Goal: Task Accomplishment & Management: Manage account settings

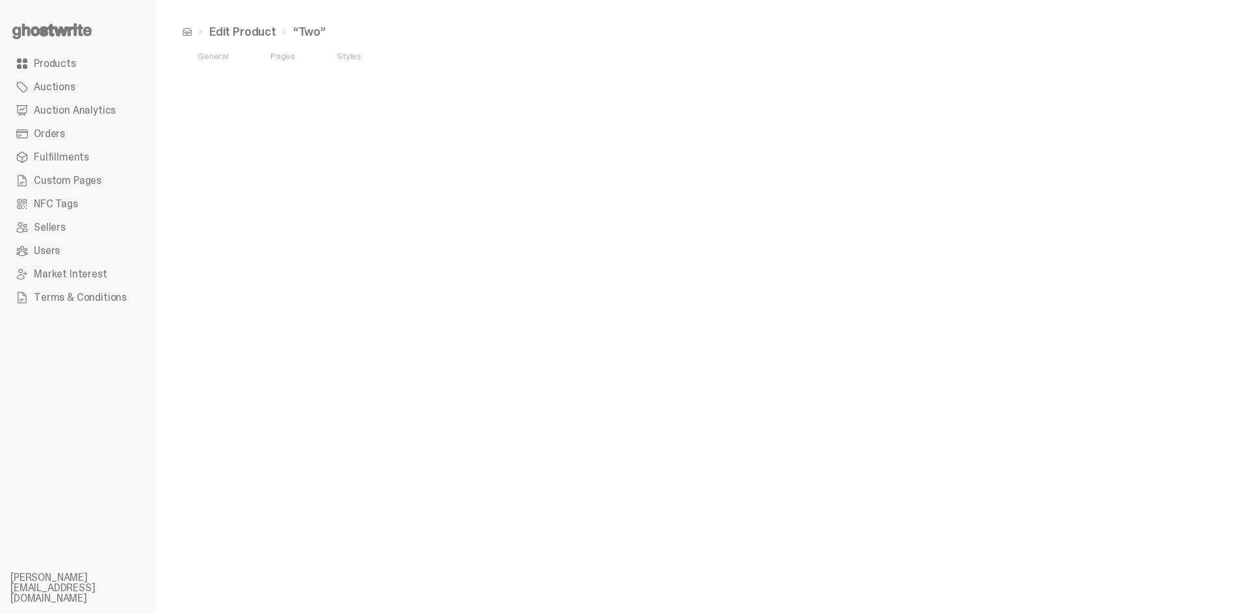
click at [79, 90] on link "Auctions" at bounding box center [77, 86] width 135 height 23
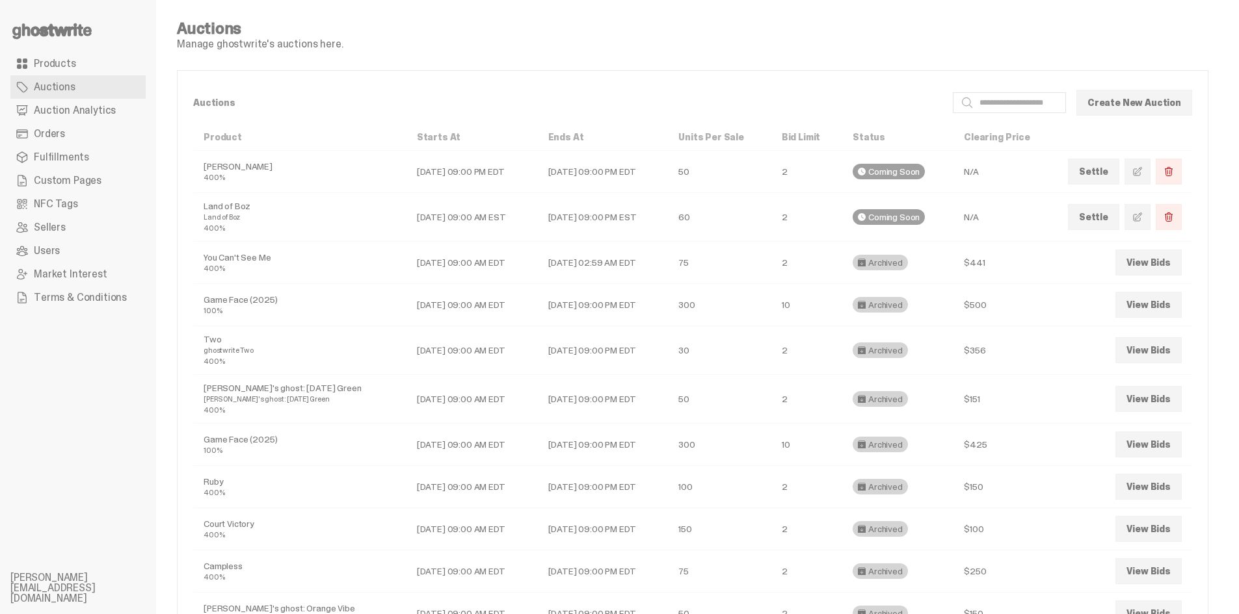
click at [87, 96] on link "Auctions" at bounding box center [77, 86] width 135 height 23
click at [1157, 271] on link "View Bids" at bounding box center [1148, 263] width 66 height 26
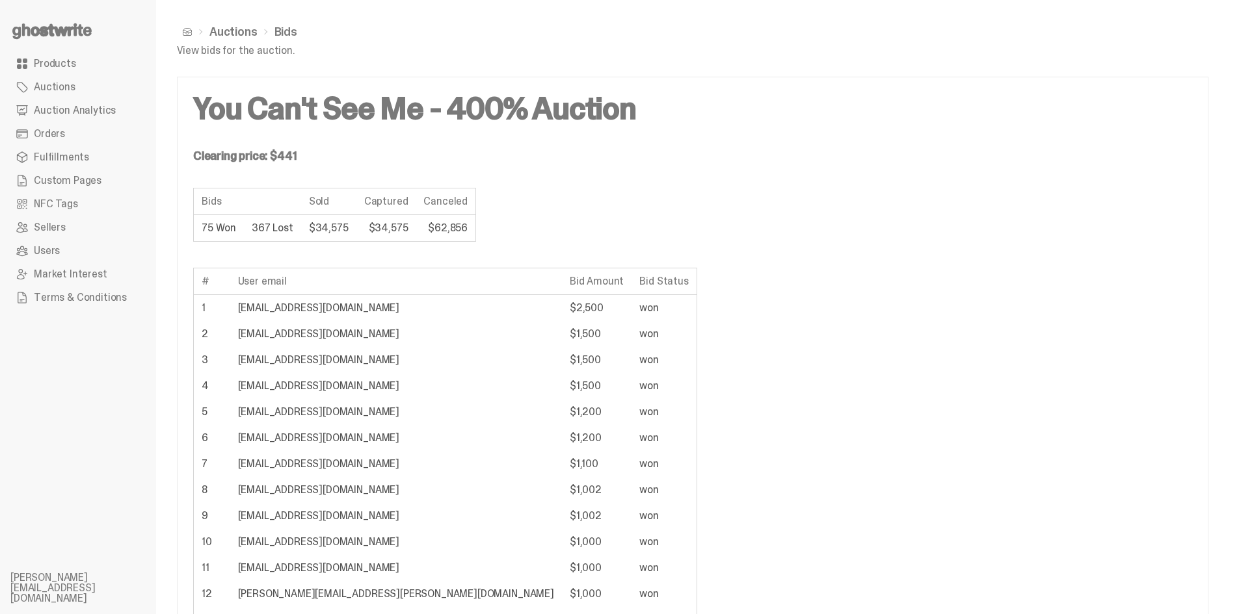
drag, startPoint x: 200, startPoint y: 282, endPoint x: 731, endPoint y: 321, distance: 531.9
copy table
click at [52, 63] on span "Products" at bounding box center [55, 64] width 42 height 10
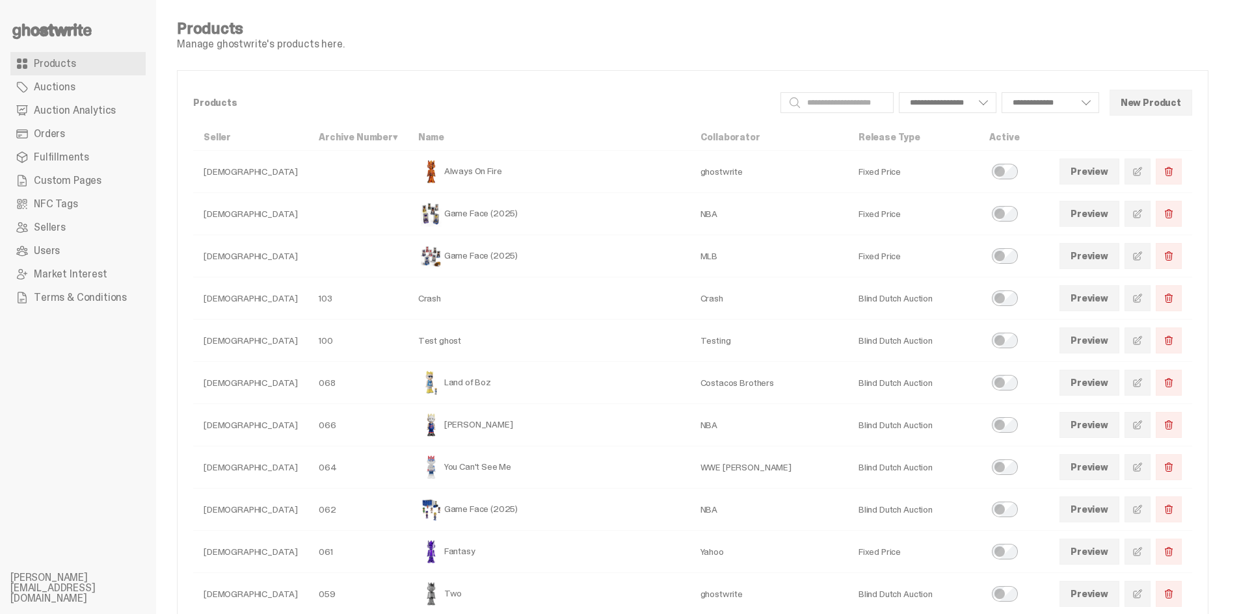
click at [62, 29] on use at bounding box center [51, 31] width 79 height 16
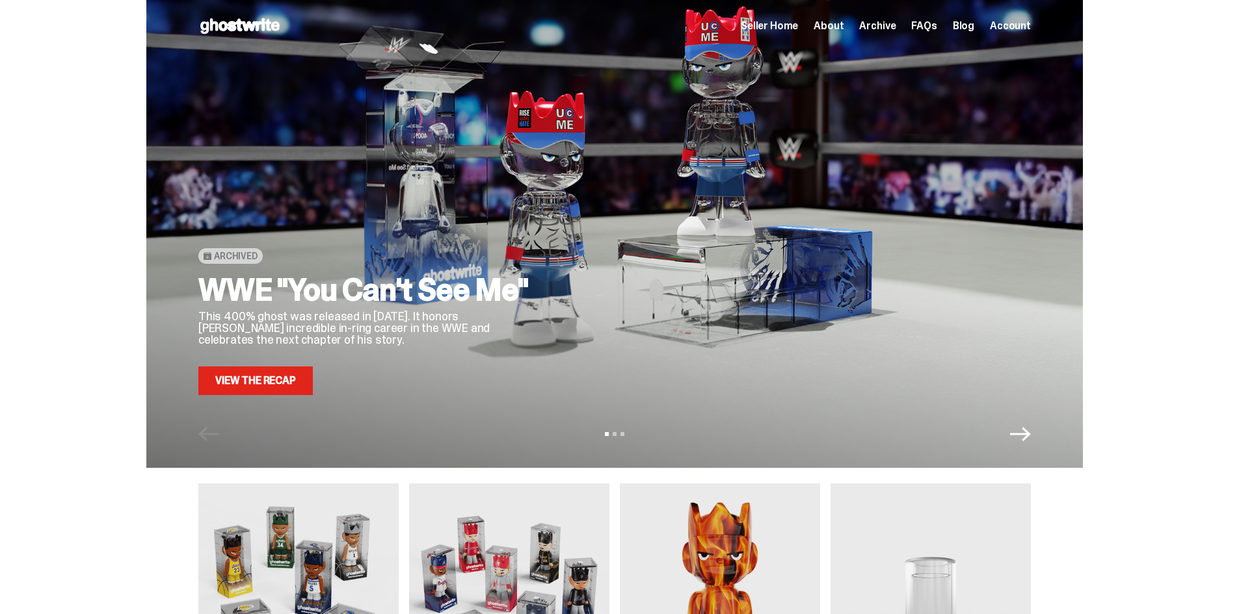
click at [285, 375] on link "View the Recap" at bounding box center [255, 381] width 114 height 29
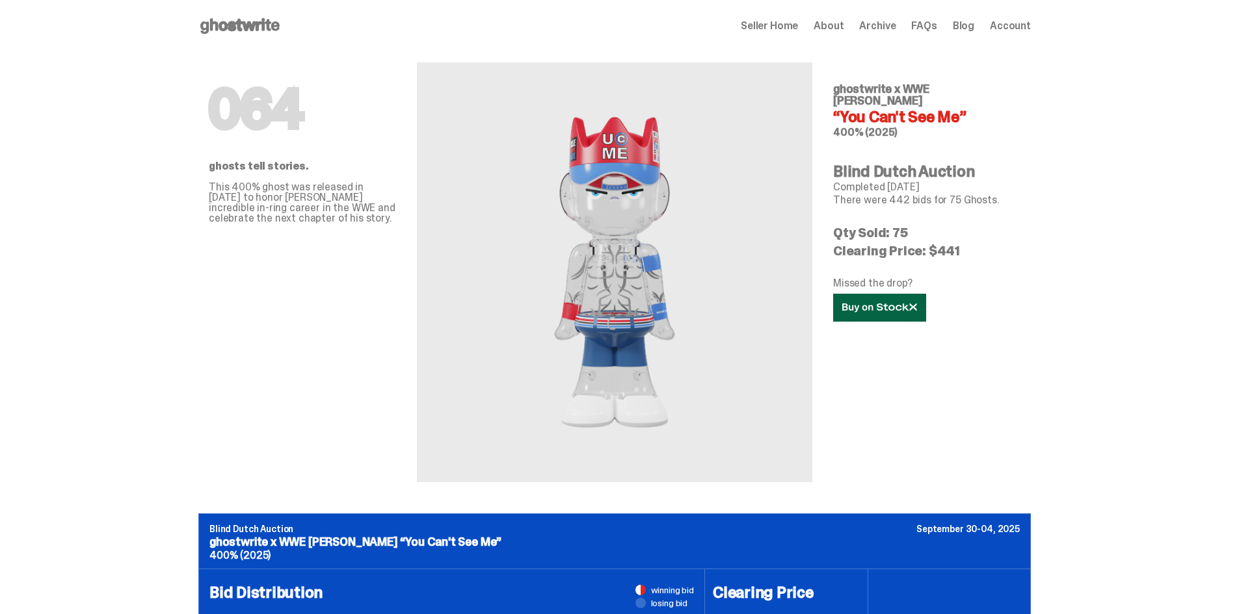
click at [896, 303] on icon at bounding box center [879, 308] width 75 height 10
click at [789, 22] on span "Seller Home" at bounding box center [769, 26] width 57 height 10
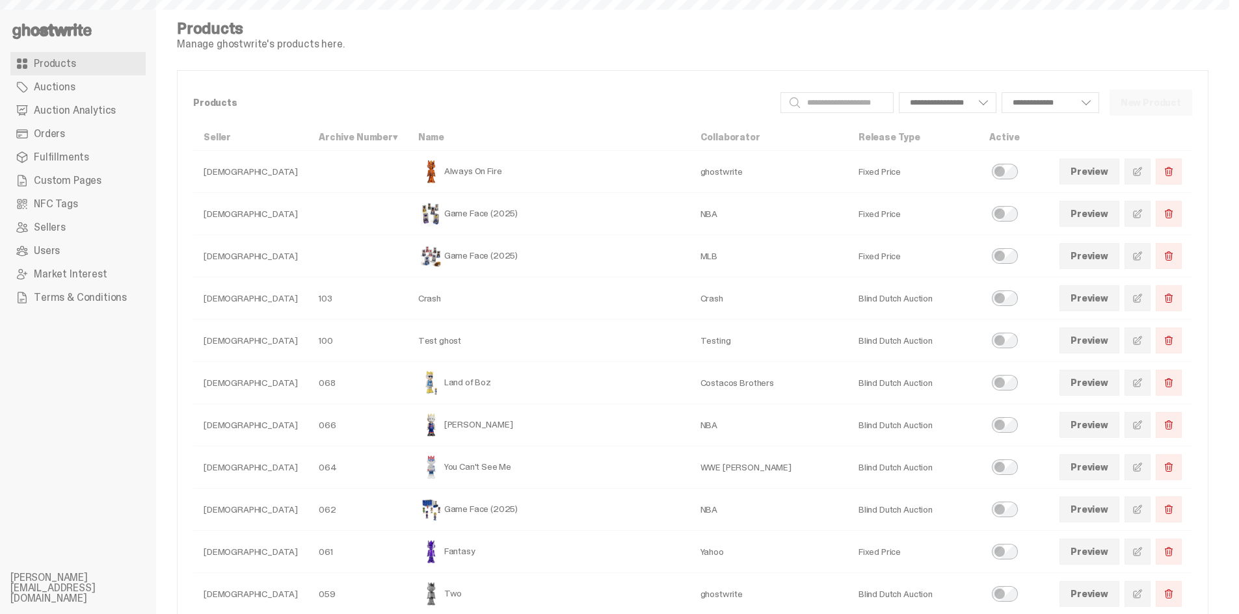
select select
click at [1136, 465] on link at bounding box center [1137, 467] width 26 height 26
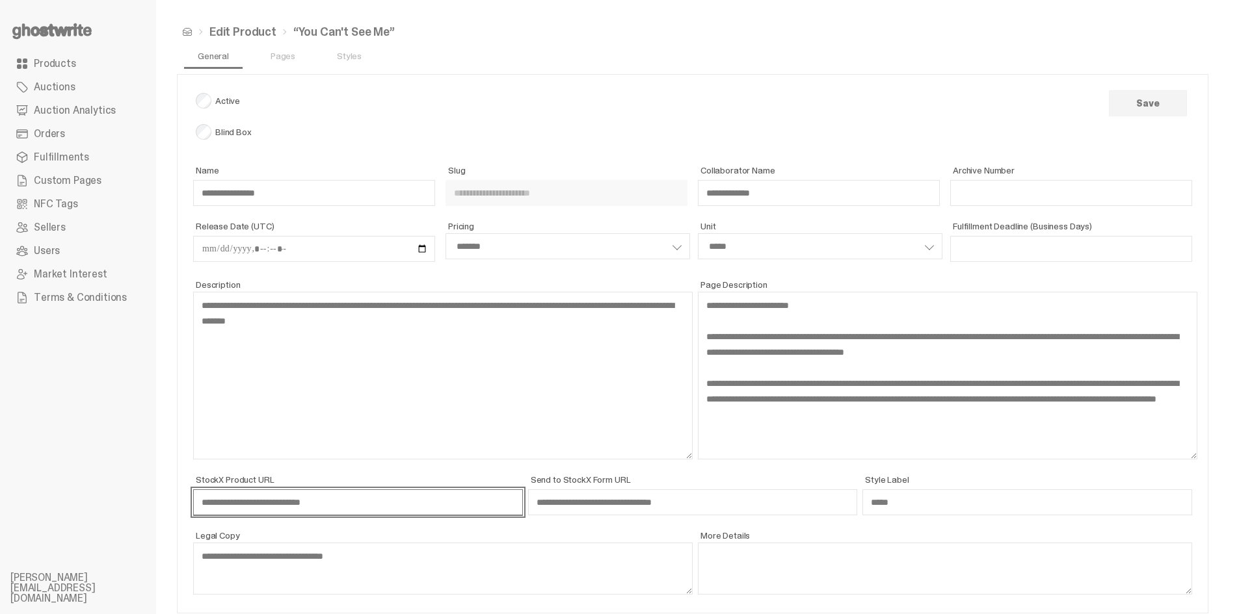
click at [332, 497] on input "**********" at bounding box center [358, 503] width 330 height 26
click at [36, 33] on use at bounding box center [51, 31] width 79 height 16
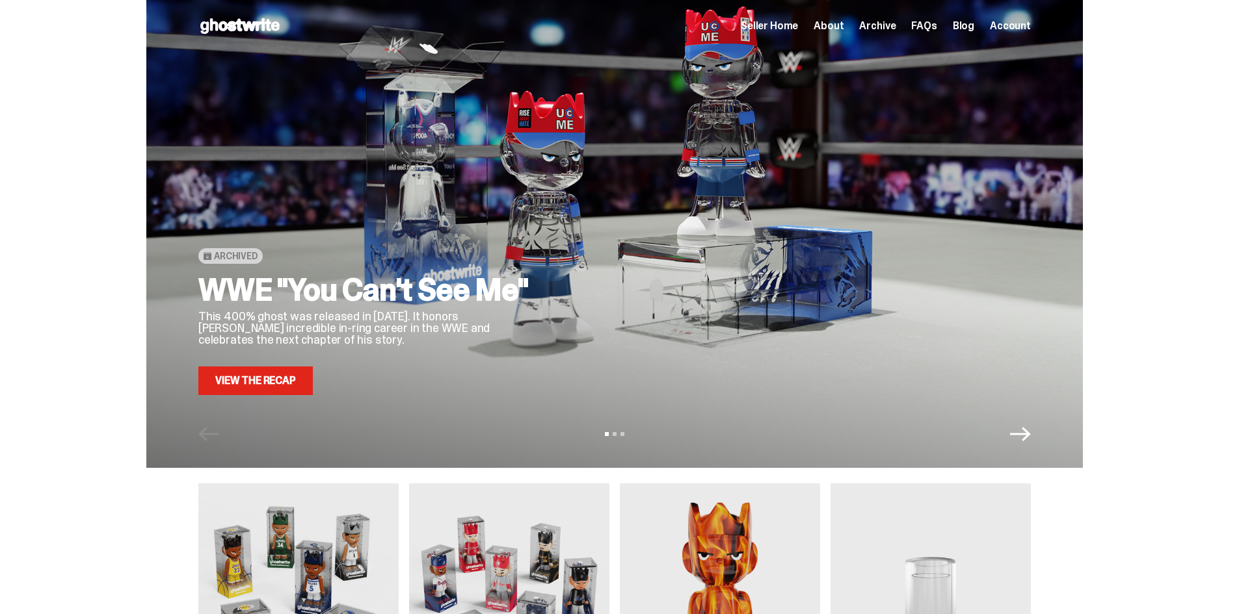
click at [252, 380] on link "View the Recap" at bounding box center [255, 381] width 114 height 29
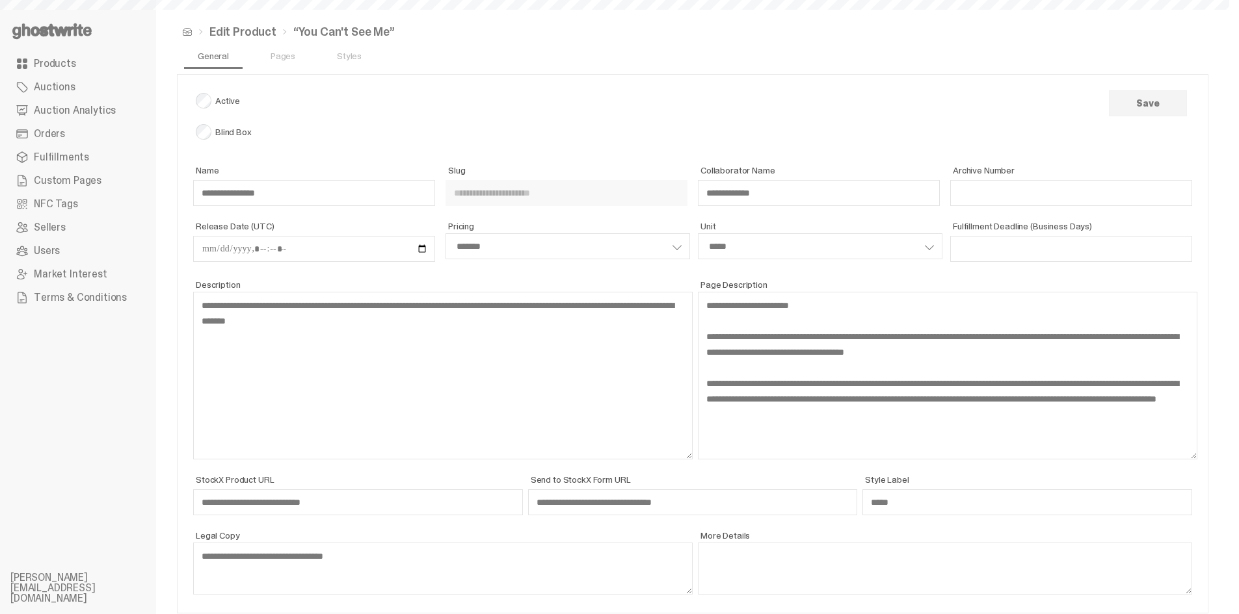
select select "*******"
select select "*****"
click at [674, 493] on input "**********" at bounding box center [693, 503] width 330 height 26
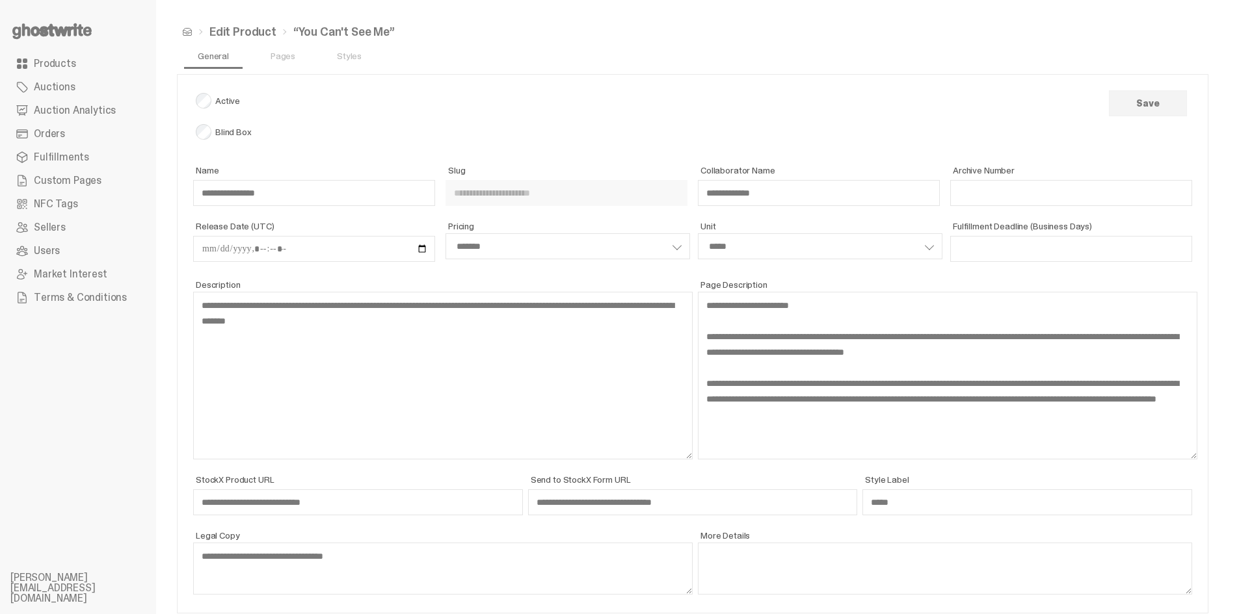
click at [31, 59] on link "Products" at bounding box center [77, 63] width 135 height 23
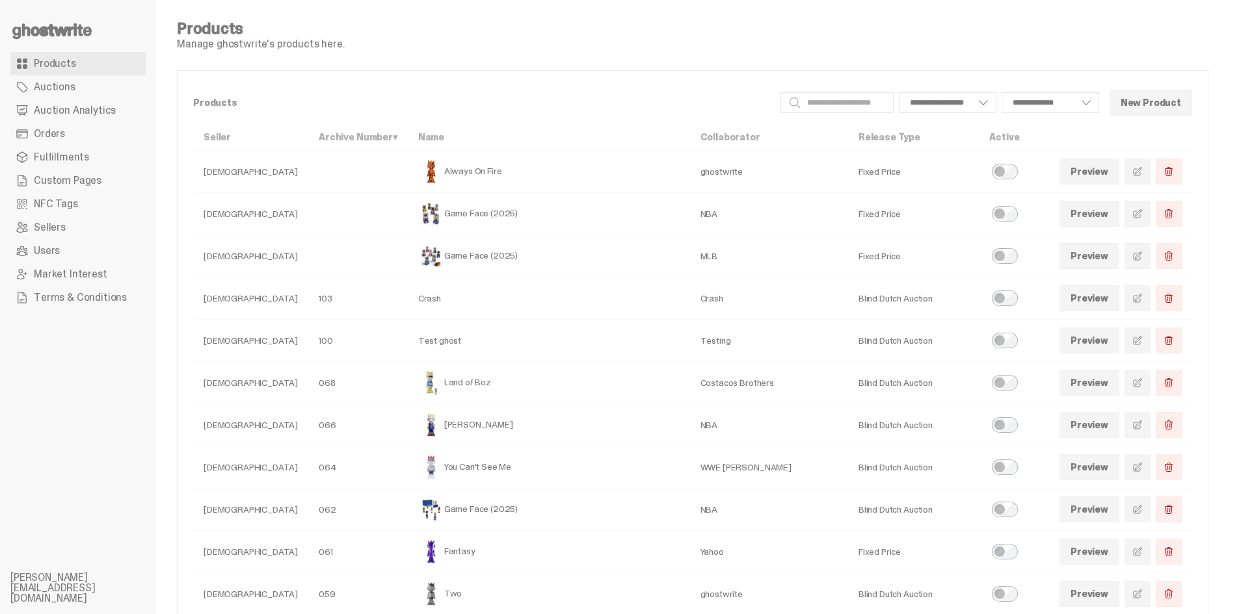
click at [65, 29] on use at bounding box center [51, 31] width 79 height 16
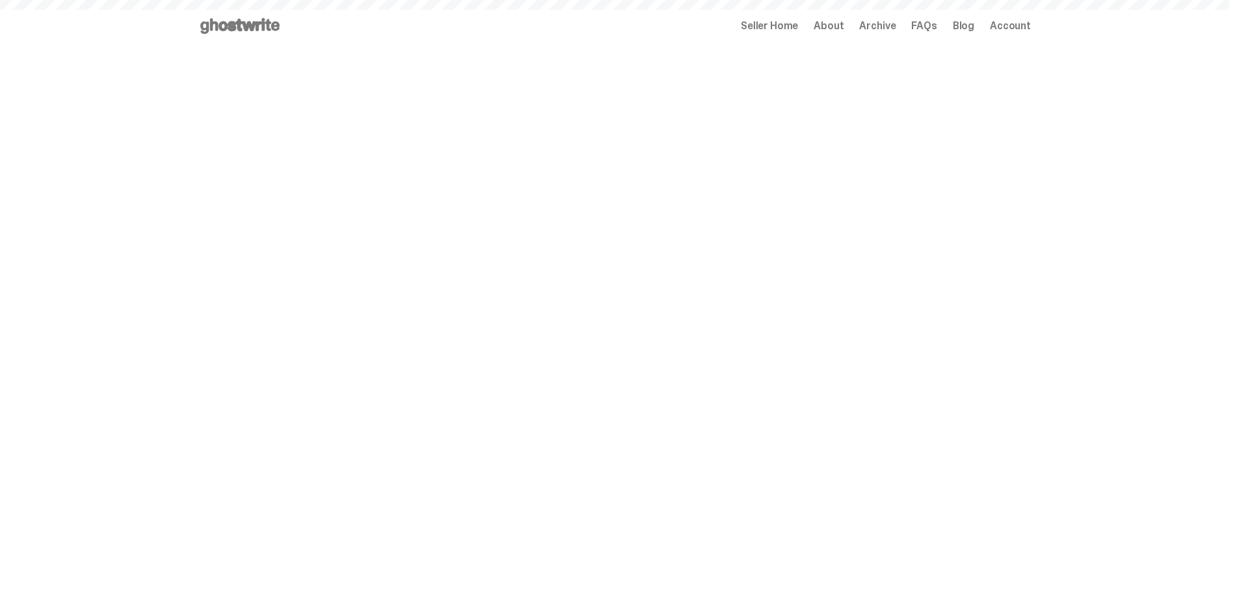
click at [907, 23] on div "Seller Home About Archive FAQs Blog Account" at bounding box center [886, 26] width 290 height 16
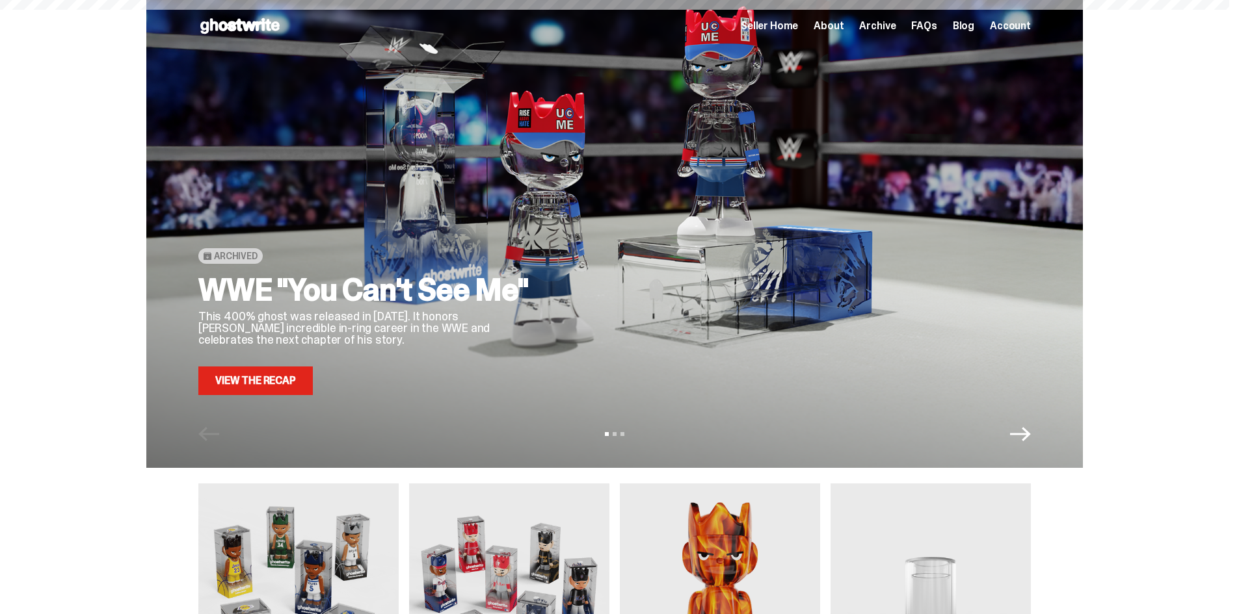
click at [895, 23] on span "Archive" at bounding box center [877, 26] width 36 height 10
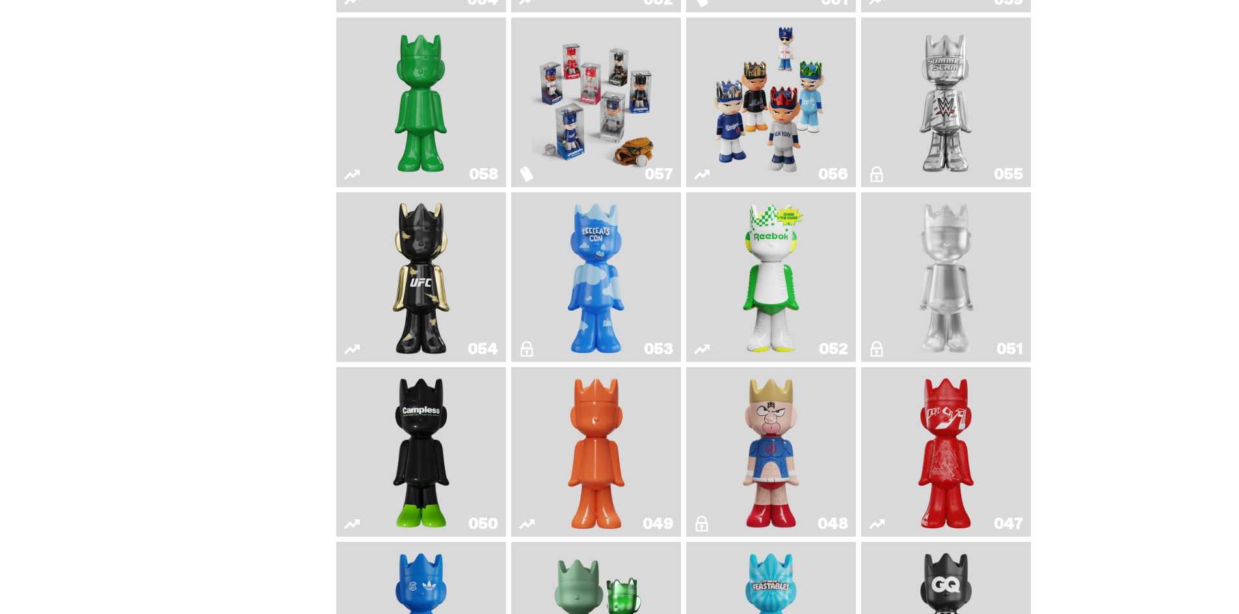
scroll to position [325, 0]
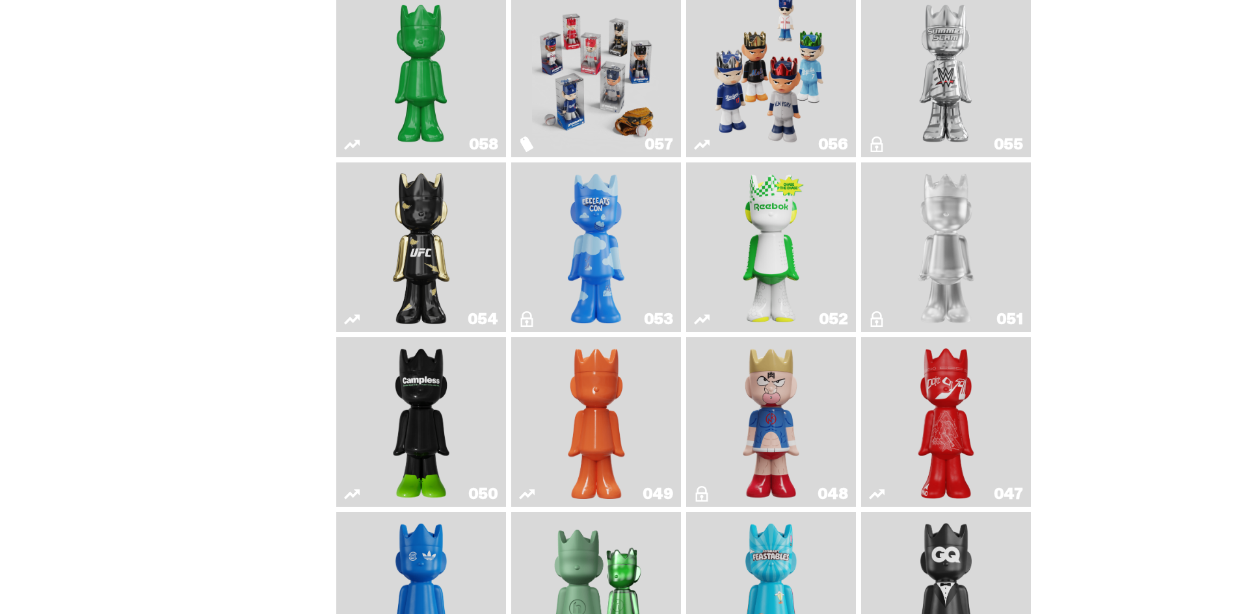
click at [987, 242] on link "051" at bounding box center [946, 247] width 154 height 159
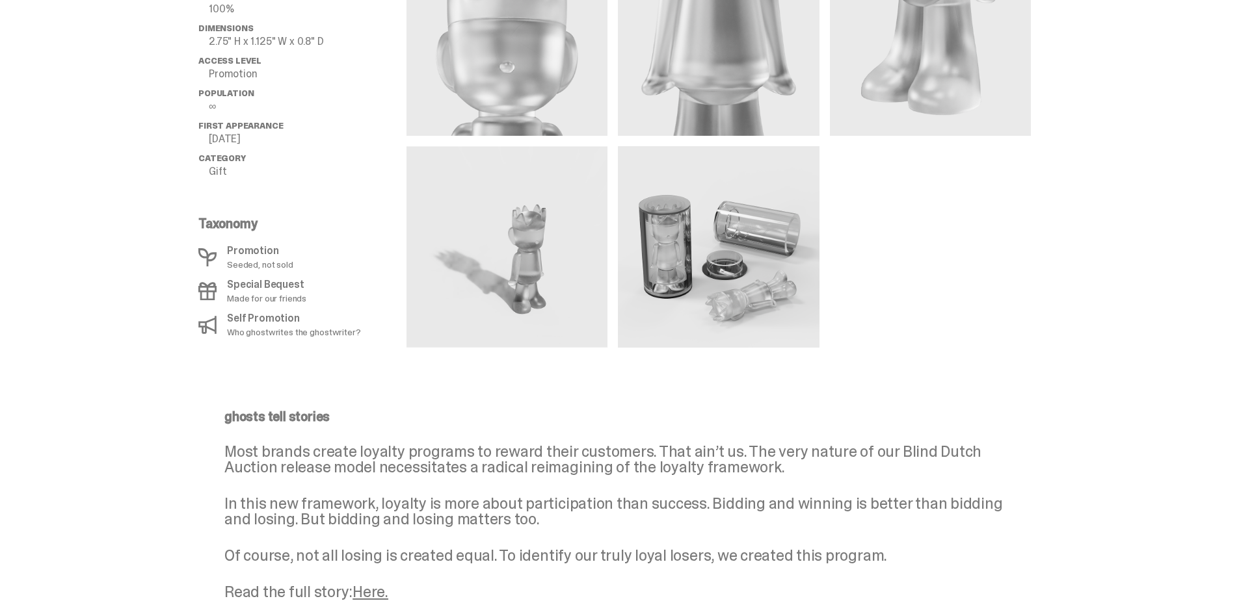
scroll to position [776, 0]
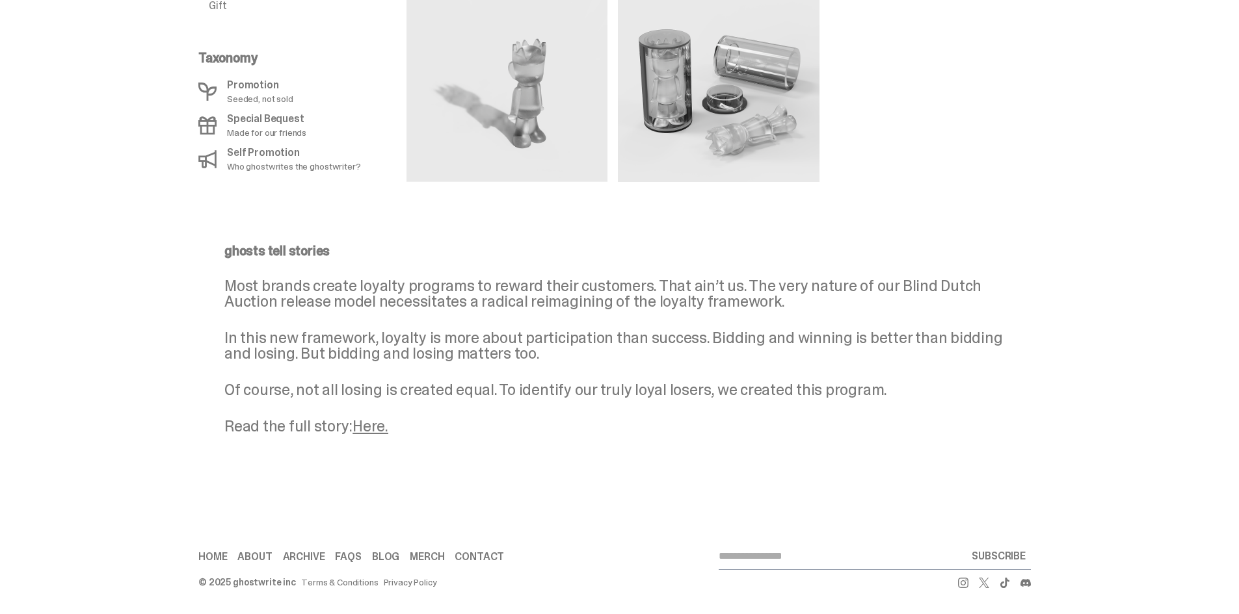
click at [373, 428] on link "Here." at bounding box center [370, 426] width 36 height 20
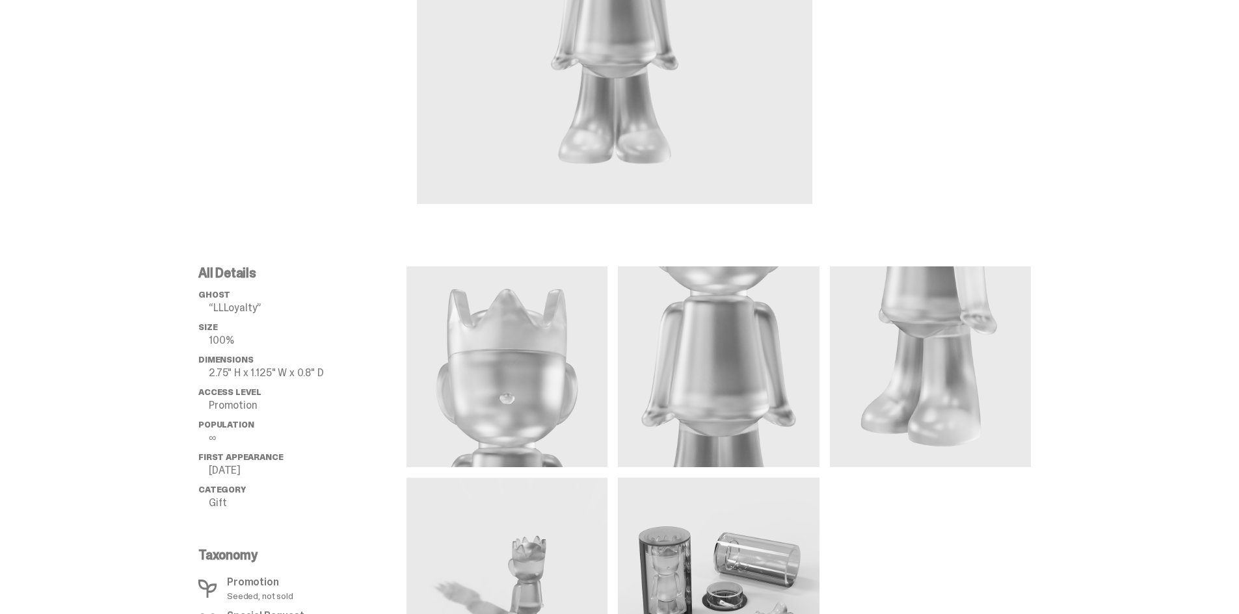
scroll to position [0, 0]
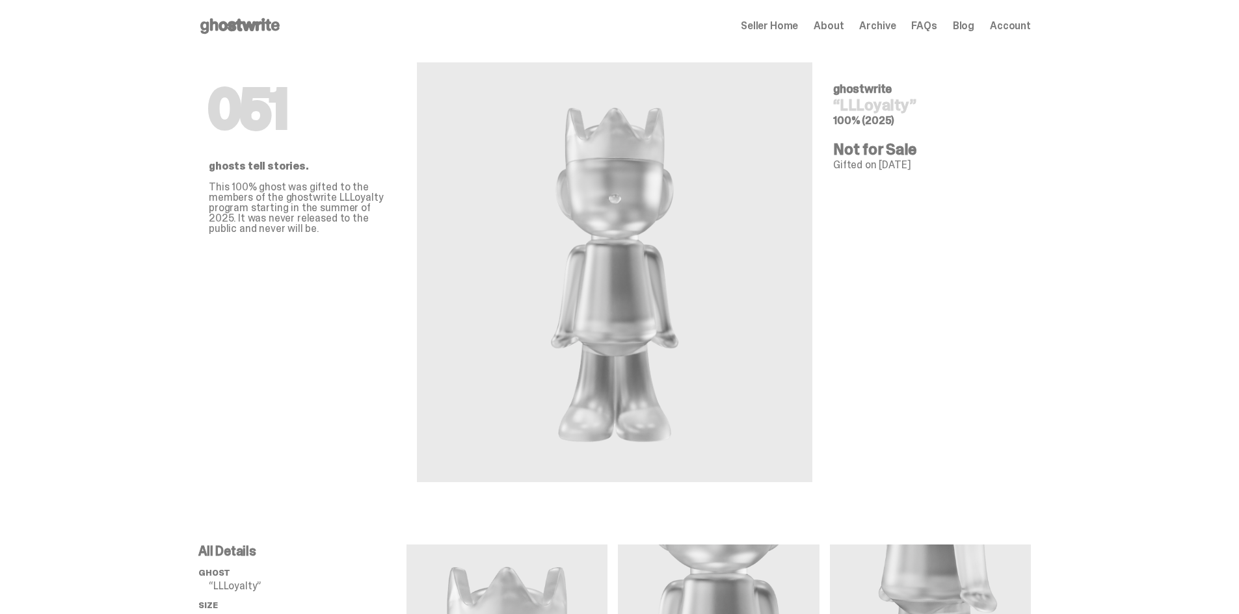
click at [789, 21] on span "Seller Home" at bounding box center [769, 26] width 57 height 10
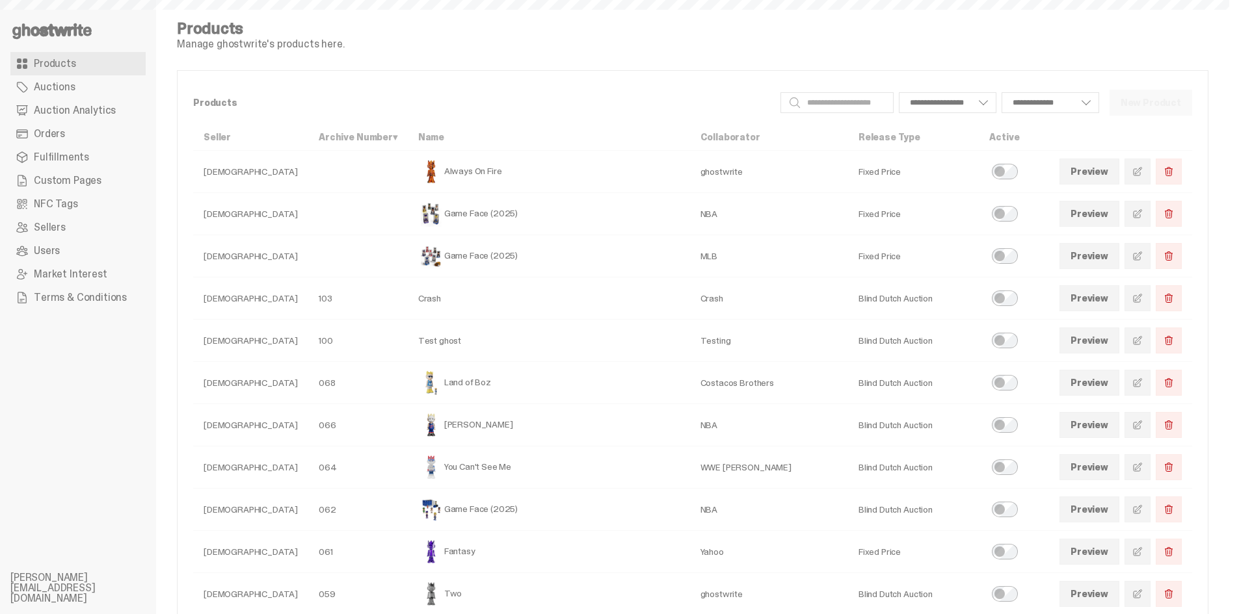
select select
click at [57, 252] on span "Users" at bounding box center [47, 251] width 26 height 10
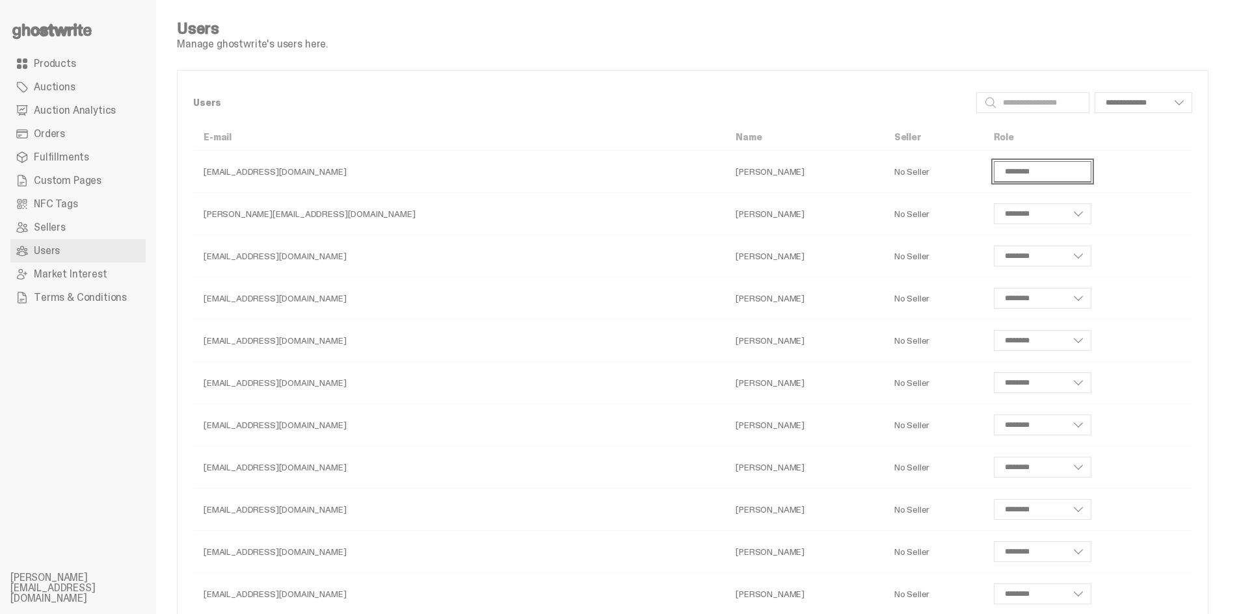
click at [1036, 165] on select "**********" at bounding box center [1042, 171] width 98 height 21
click at [1036, 164] on select "**********" at bounding box center [1042, 171] width 98 height 21
